Goal: Information Seeking & Learning: Learn about a topic

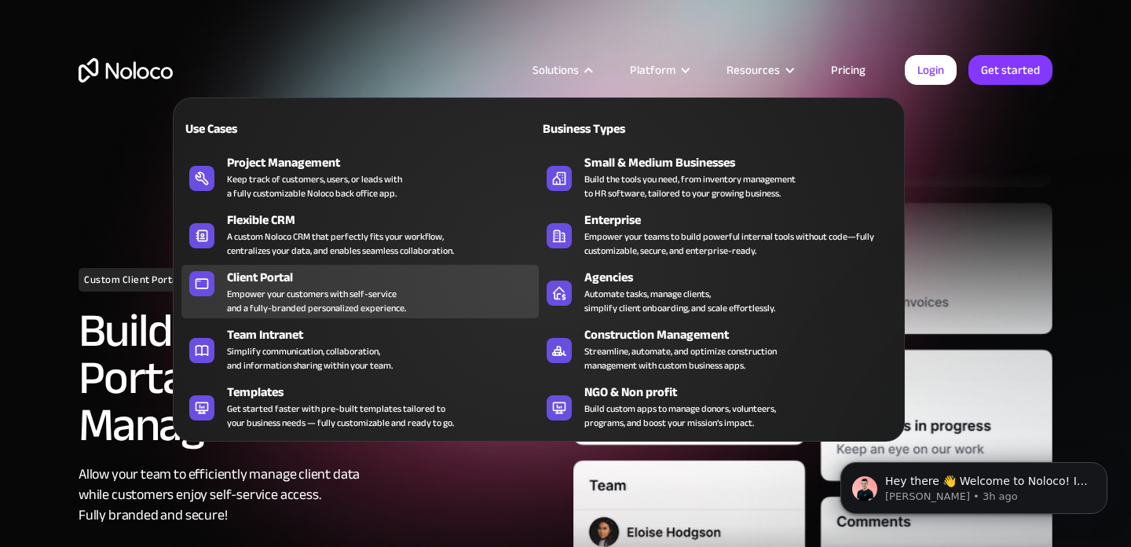
click at [271, 289] on div "Empower your customers with self-service and a fully-branded personalized exper…" at bounding box center [316, 301] width 179 height 28
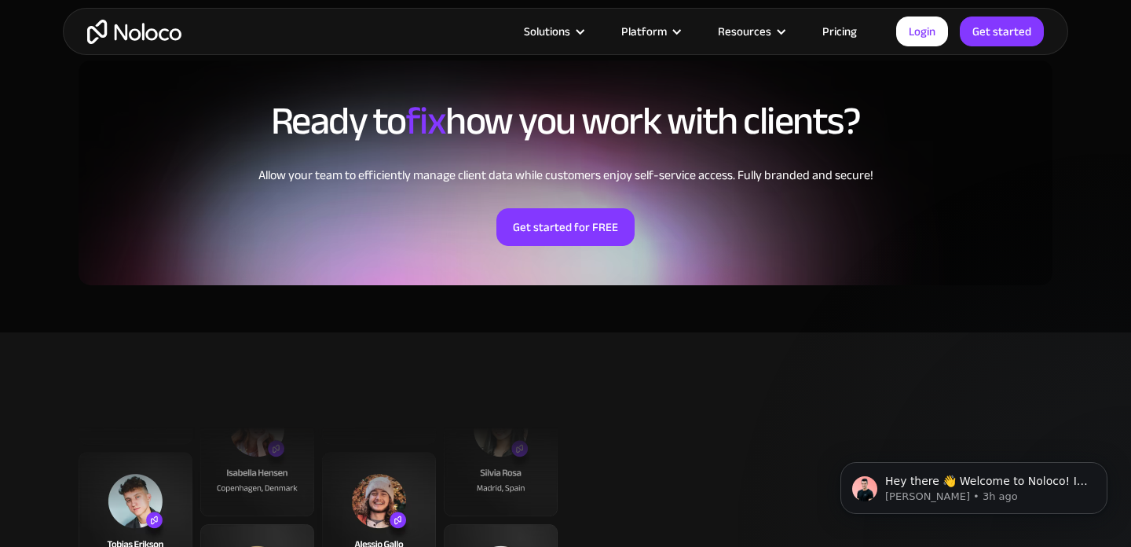
scroll to position [3691, 0]
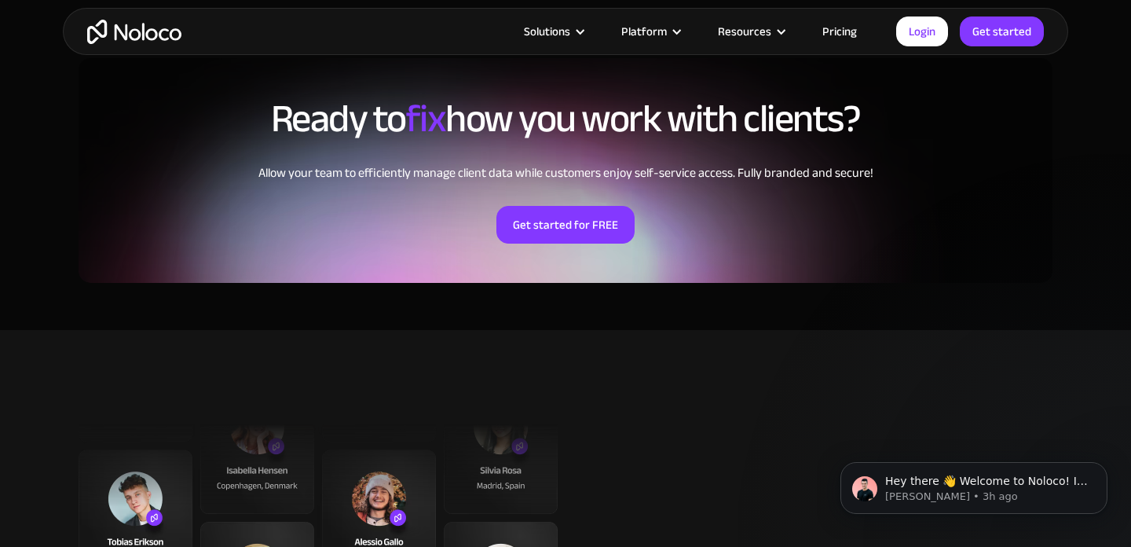
click at [838, 23] on link "Pricing" at bounding box center [840, 31] width 74 height 20
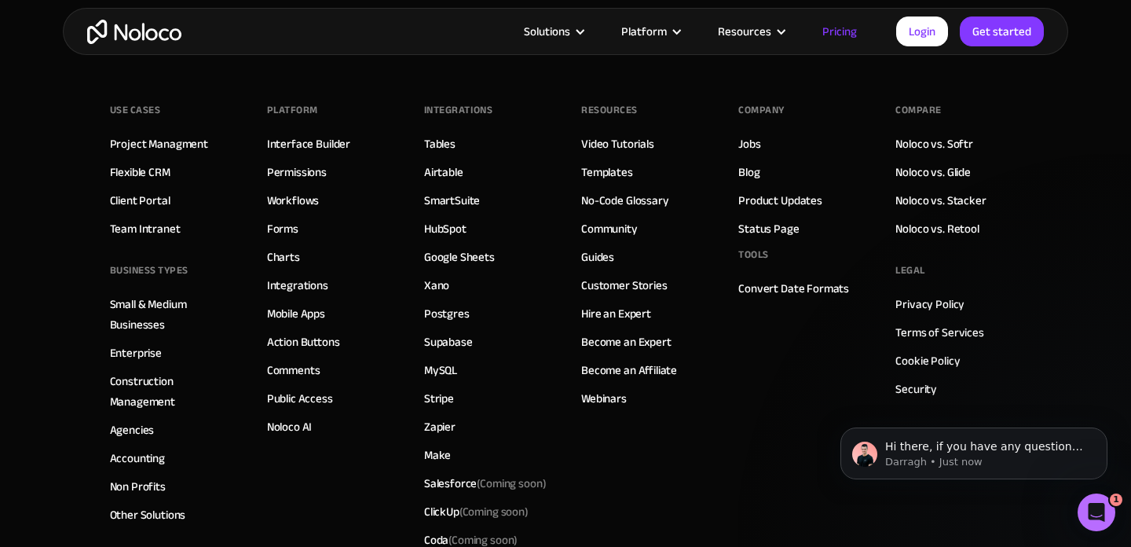
scroll to position [7907, 0]
